Goal: Task Accomplishment & Management: Manage account settings

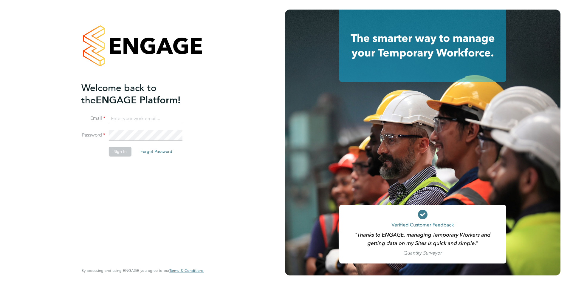
type input "[EMAIL_ADDRESS][DOMAIN_NAME]"
click at [121, 152] on button "Sign In" at bounding box center [120, 151] width 23 height 10
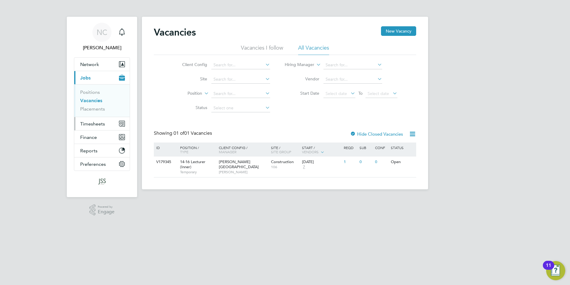
click at [93, 123] on span "Timesheets" at bounding box center [92, 124] width 25 height 6
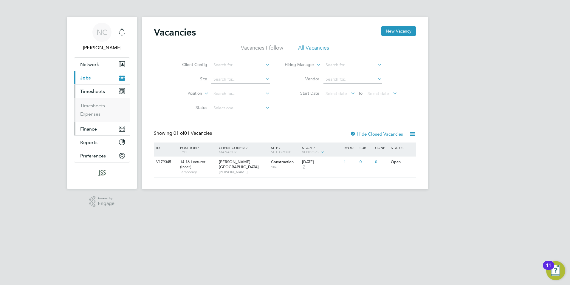
click at [91, 129] on span "Finance" at bounding box center [88, 129] width 17 height 6
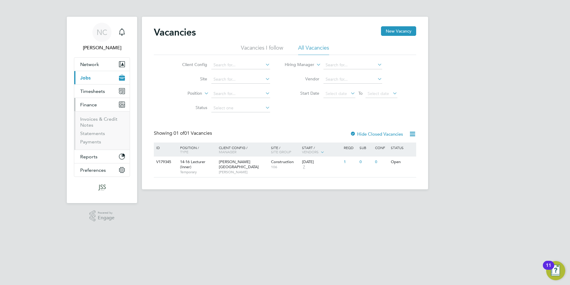
click at [95, 123] on li "Invoices & Credit Notes" at bounding box center [102, 123] width 45 height 14
click at [89, 116] on link "Invoices & Credit Notes" at bounding box center [98, 122] width 37 height 12
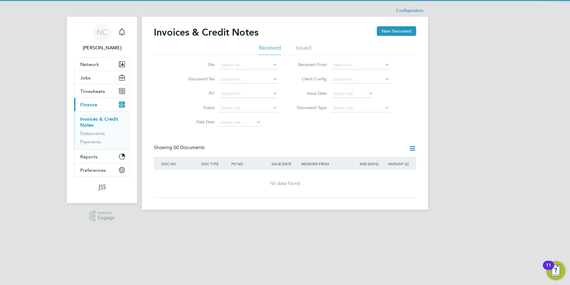
click at [303, 46] on li "Issued" at bounding box center [304, 49] width 16 height 11
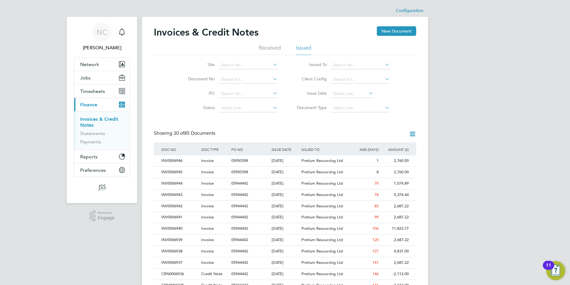
click at [552, 264] on div "11" at bounding box center [548, 264] width 11 height 9
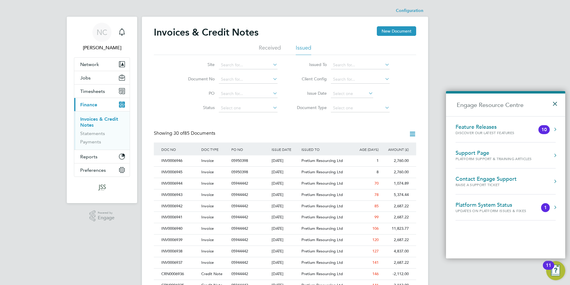
click at [555, 103] on button "×" at bounding box center [556, 101] width 9 height 13
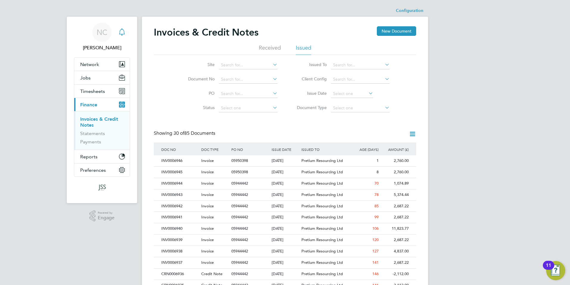
click at [123, 28] on icon "Main navigation" at bounding box center [121, 31] width 7 height 7
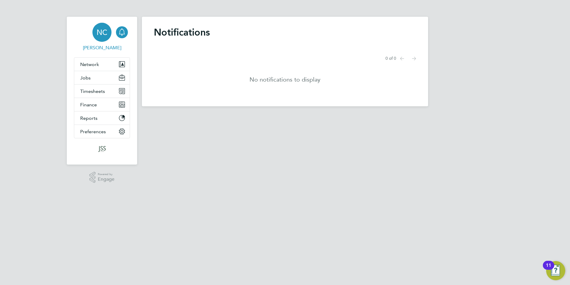
click at [99, 36] on span "NC" at bounding box center [102, 32] width 11 height 8
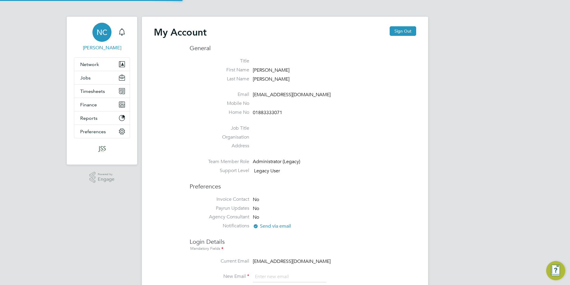
type input "[EMAIL_ADDRESS][DOMAIN_NAME]"
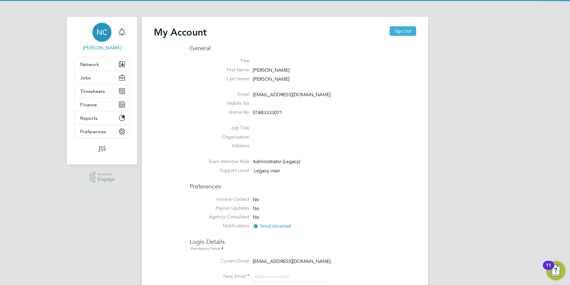
click at [407, 32] on button "Sign Out" at bounding box center [403, 31] width 27 height 10
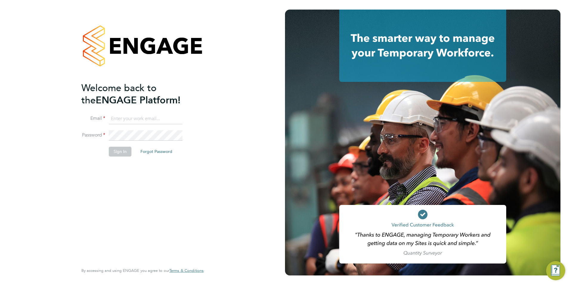
type input "[EMAIL_ADDRESS][DOMAIN_NAME]"
